Goal: Participate in discussion: Engage in conversation with other users on a specific topic

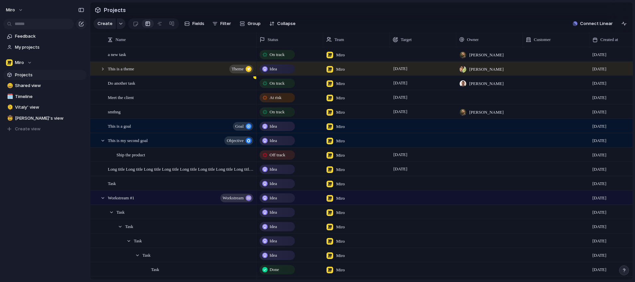
click at [237, 14] on section "Projects" at bounding box center [361, 9] width 543 height 15
click at [225, 26] on span "Filter" at bounding box center [225, 23] width 11 height 7
click at [331, 21] on div "Description Status Target Start Customer Owner Nationality Design Cycle Select …" at bounding box center [317, 141] width 635 height 282
click at [169, 26] on div at bounding box center [171, 23] width 5 height 11
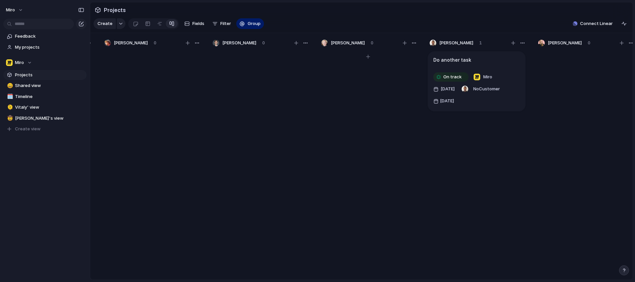
scroll to position [0, 147]
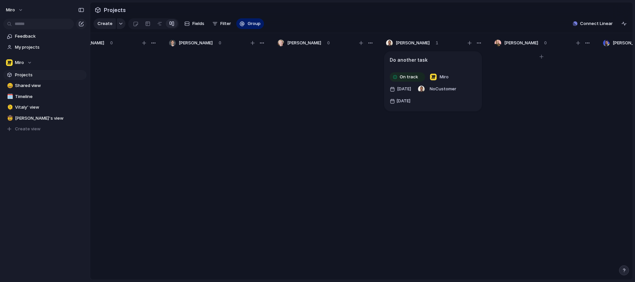
click at [507, 150] on div at bounding box center [542, 167] width 100 height 235
click at [461, 72] on article "Do another task On track Miro [DATE] No Customer [DATE]" at bounding box center [433, 81] width 98 height 60
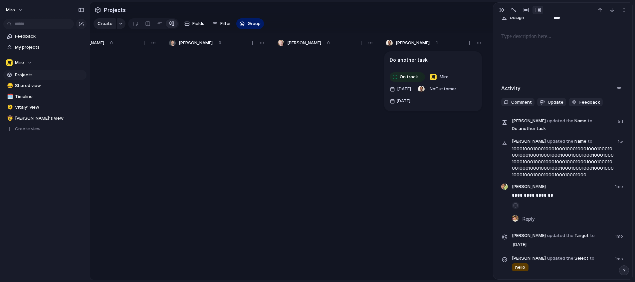
scroll to position [186, 0]
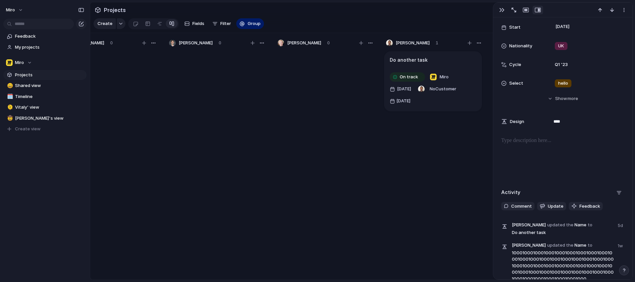
click at [525, 145] on div at bounding box center [562, 157] width 123 height 43
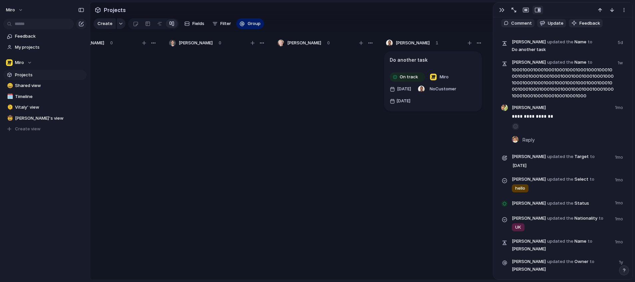
scroll to position [436, 0]
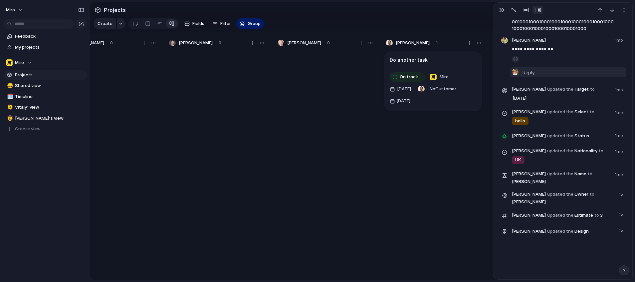
click at [534, 74] on span "Reply" at bounding box center [529, 72] width 12 height 7
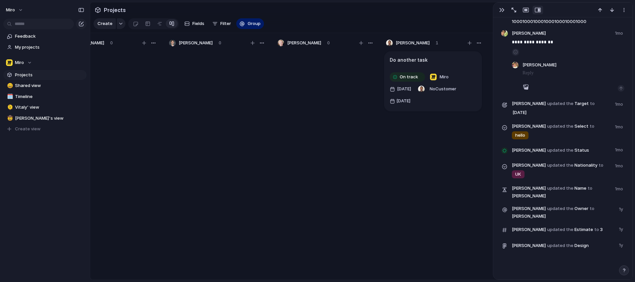
scroll to position [443, 0]
click at [618, 90] on button "button" at bounding box center [621, 88] width 7 height 7
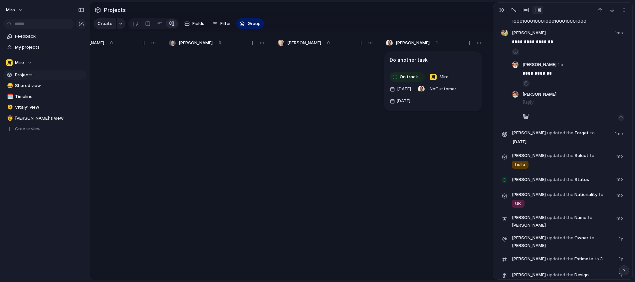
click at [546, 105] on p at bounding box center [571, 102] width 97 height 8
click at [618, 116] on button "button" at bounding box center [621, 117] width 7 height 7
